Goal: Check status: Check status

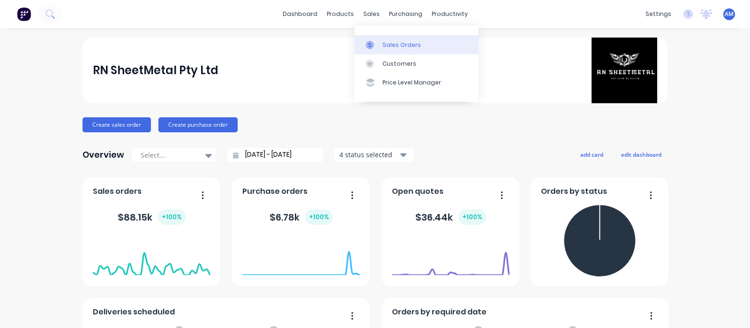
click at [379, 42] on div at bounding box center [373, 45] width 14 height 8
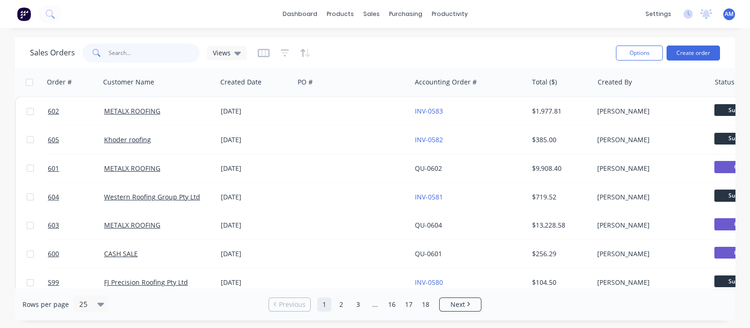
click at [123, 52] on input "text" at bounding box center [154, 53] width 91 height 19
type input "SKy me"
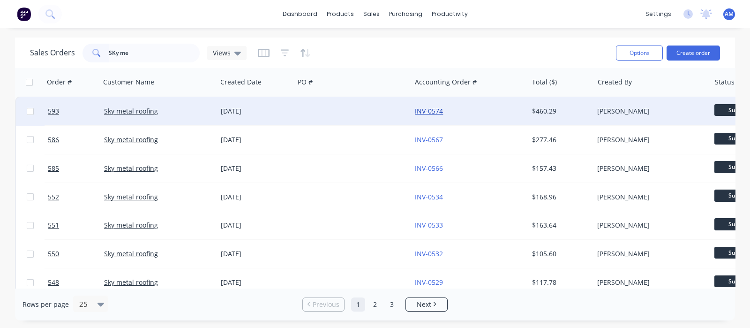
click at [420, 111] on link "INV-0574" at bounding box center [429, 110] width 28 height 9
click at [395, 113] on div at bounding box center [352, 111] width 117 height 28
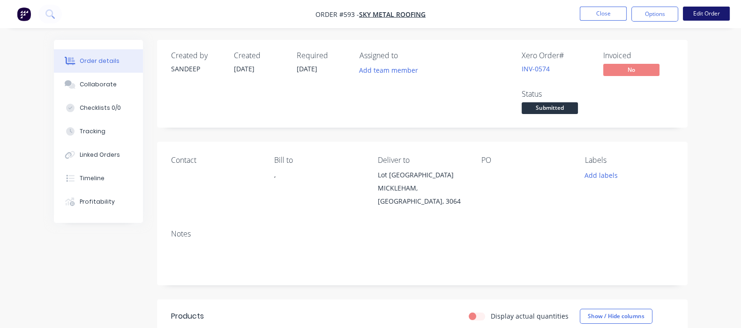
click at [701, 14] on button "Edit Order" at bounding box center [706, 14] width 47 height 14
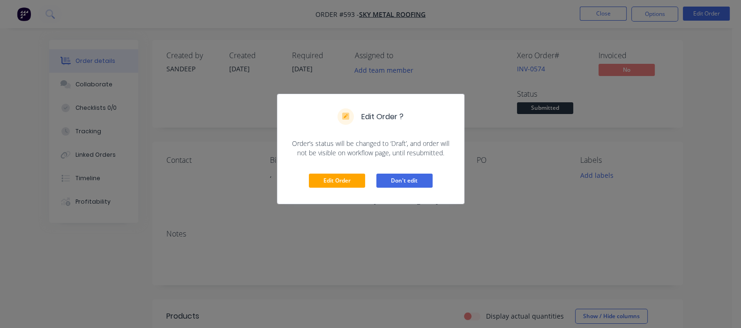
click at [415, 174] on button "Don't edit" at bounding box center [404, 180] width 56 height 14
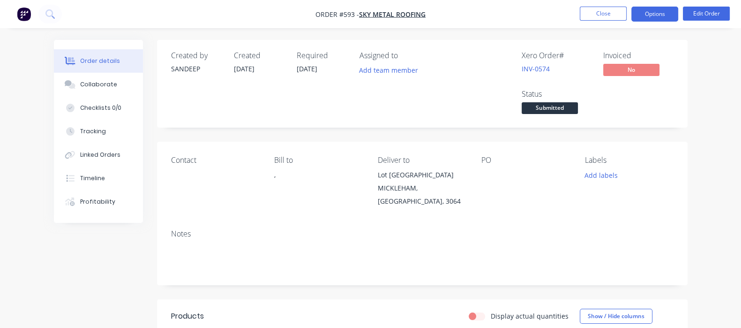
click at [665, 12] on button "Options" at bounding box center [654, 14] width 47 height 15
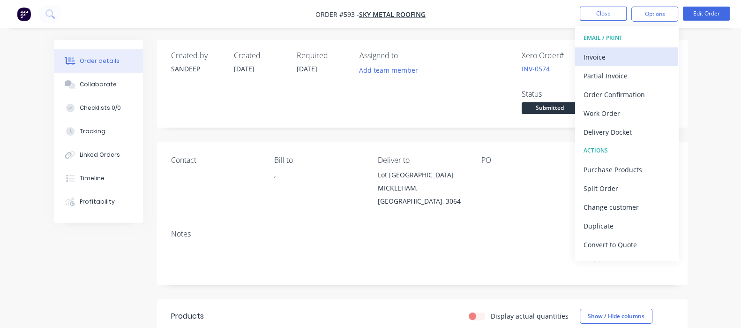
click at [600, 60] on div "Invoice" at bounding box center [626, 57] width 86 height 14
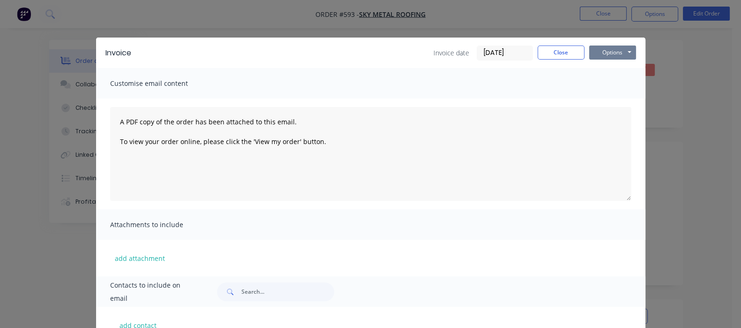
click at [636, 51] on button "Options" at bounding box center [612, 52] width 47 height 14
click at [649, 99] on button "Email" at bounding box center [619, 99] width 60 height 15
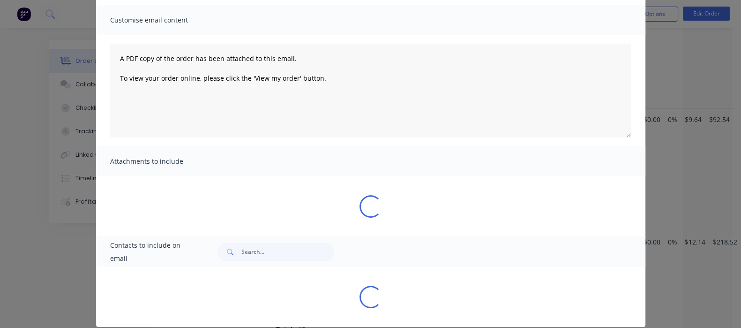
scroll to position [63, 0]
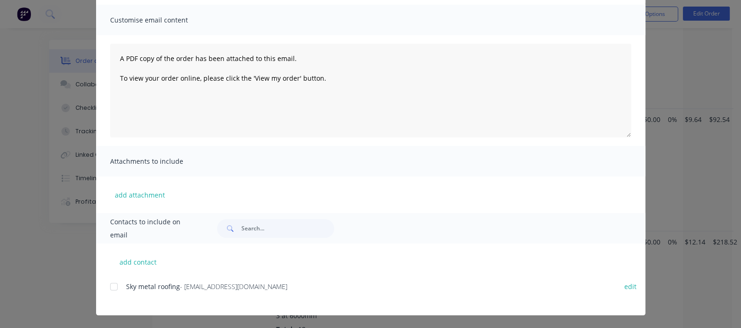
click at [105, 285] on div at bounding box center [114, 286] width 19 height 19
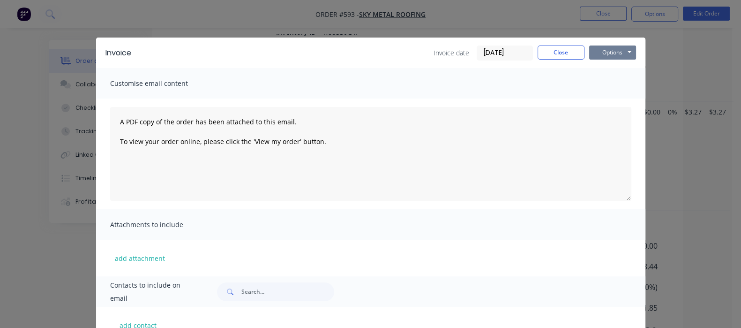
click at [636, 53] on button "Options" at bounding box center [612, 52] width 47 height 14
click at [649, 100] on button "Email" at bounding box center [619, 99] width 60 height 15
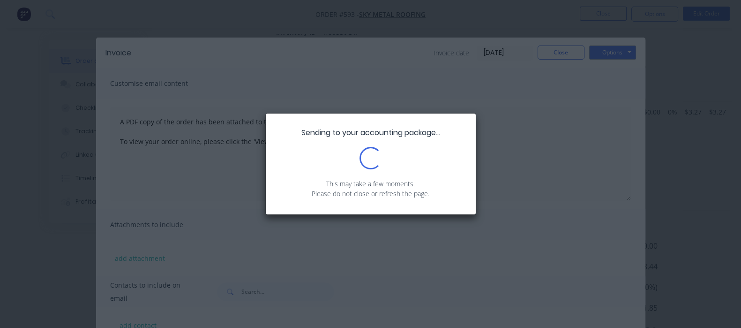
scroll to position [966, 0]
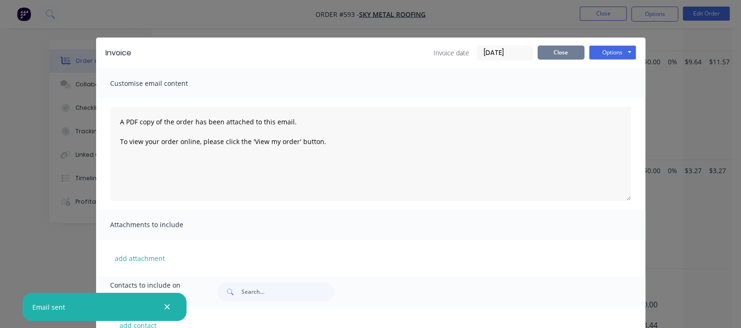
click at [584, 52] on button "Close" at bounding box center [561, 52] width 47 height 14
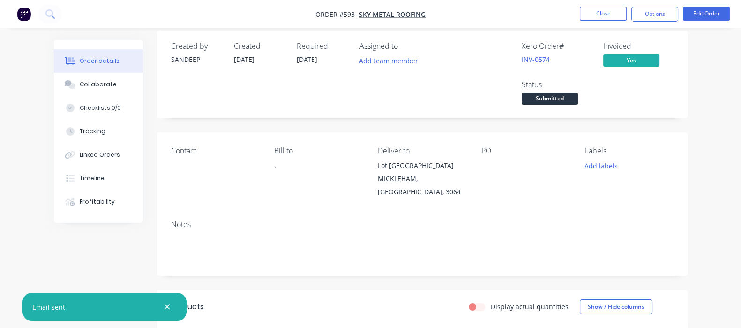
scroll to position [0, 0]
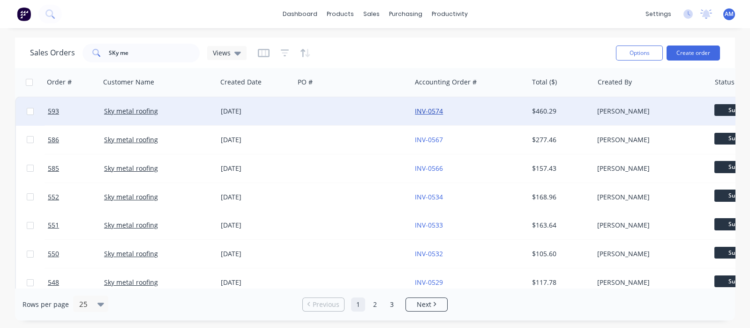
click at [431, 109] on link "INV-0574" at bounding box center [429, 110] width 28 height 9
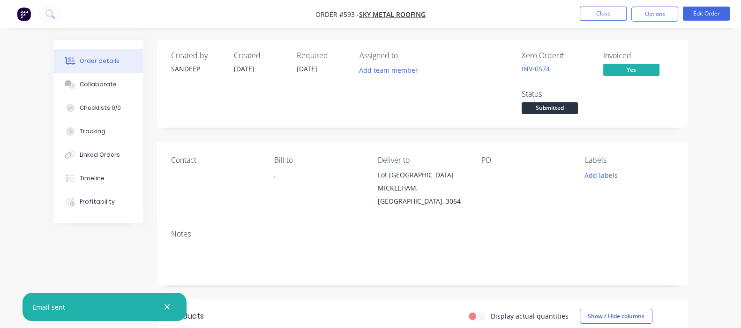
click at [172, 309] on button "button" at bounding box center [167, 307] width 12 height 12
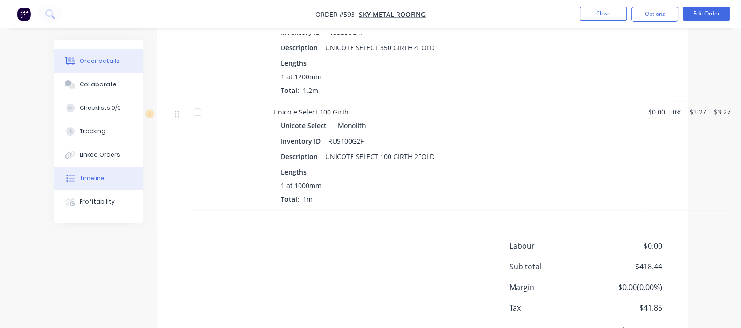
scroll to position [849, 0]
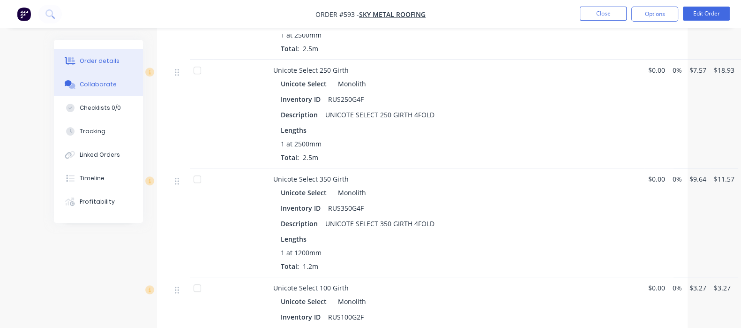
click at [80, 85] on div "Collaborate" at bounding box center [98, 84] width 37 height 8
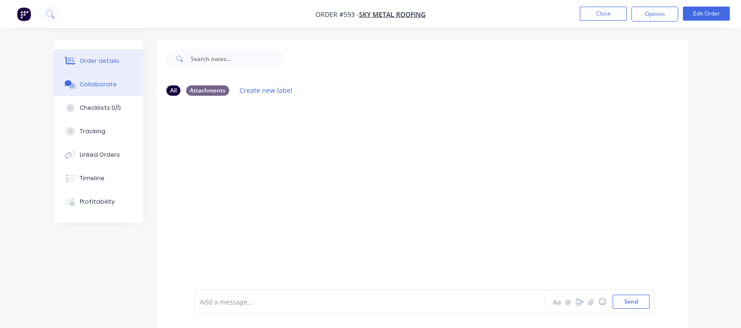
click at [54, 69] on button "Order details" at bounding box center [98, 60] width 89 height 23
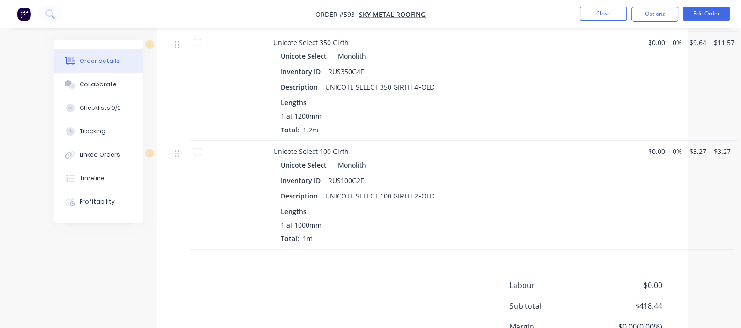
scroll to position [1025, 0]
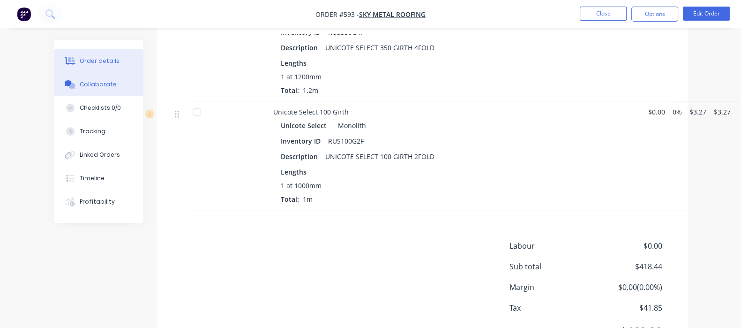
click at [80, 82] on div "Collaborate" at bounding box center [98, 84] width 37 height 8
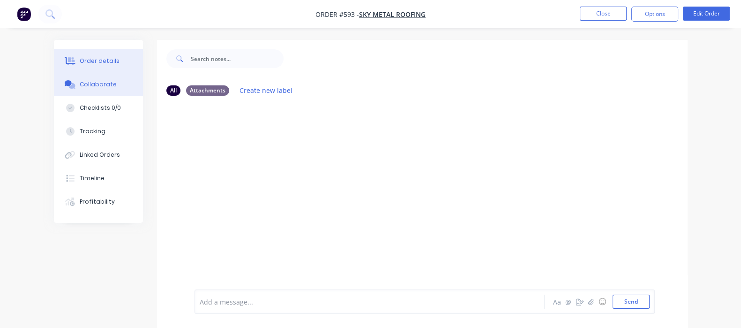
click at [61, 67] on button "Order details" at bounding box center [98, 60] width 89 height 23
click at [80, 60] on div "Order details" at bounding box center [100, 61] width 40 height 8
